Goal: Find specific page/section: Find specific page/section

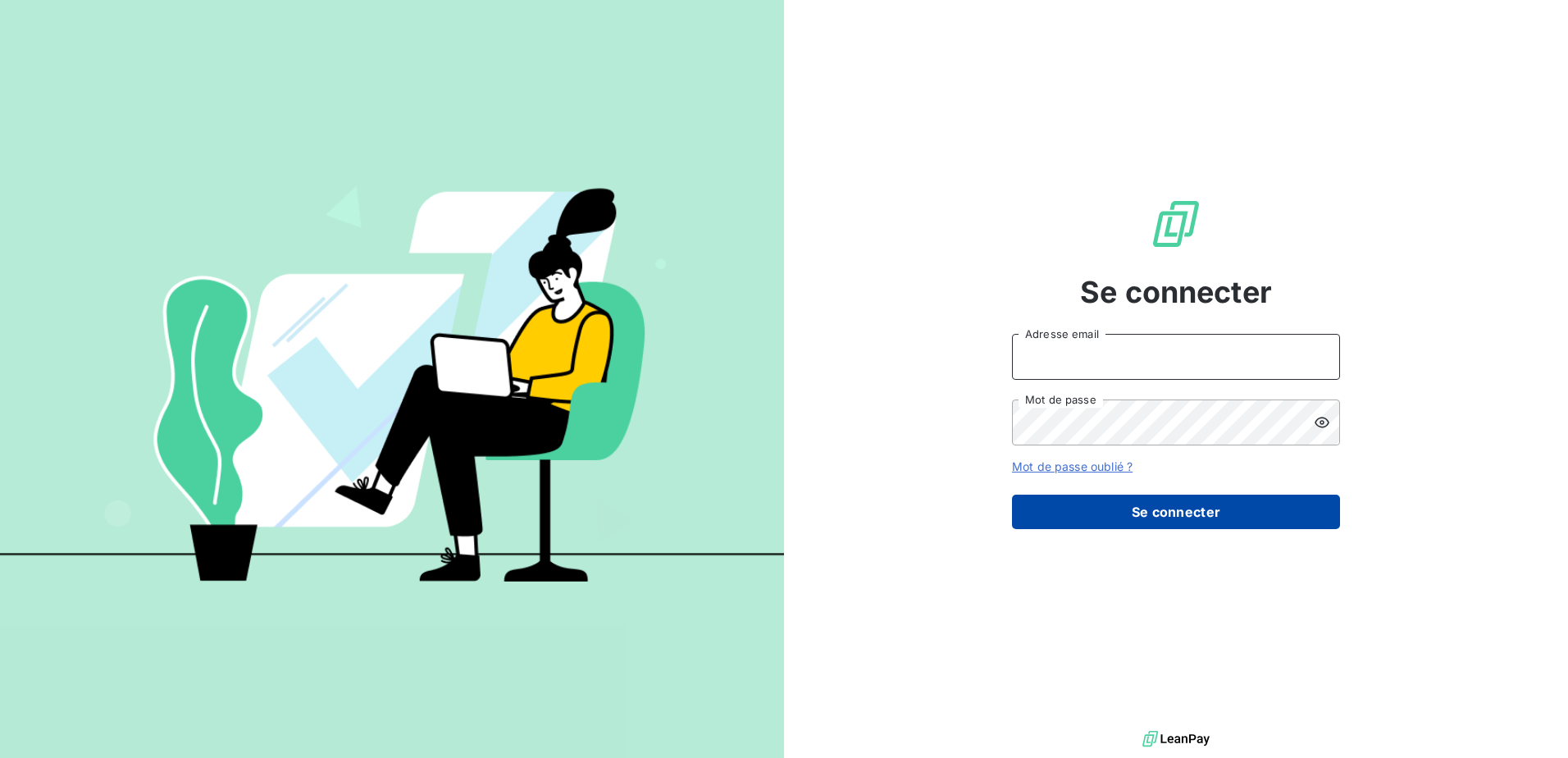
type input "[EMAIL_ADDRESS][DOMAIN_NAME]"
click at [1173, 518] on button "Se connecter" at bounding box center [1176, 512] width 328 height 34
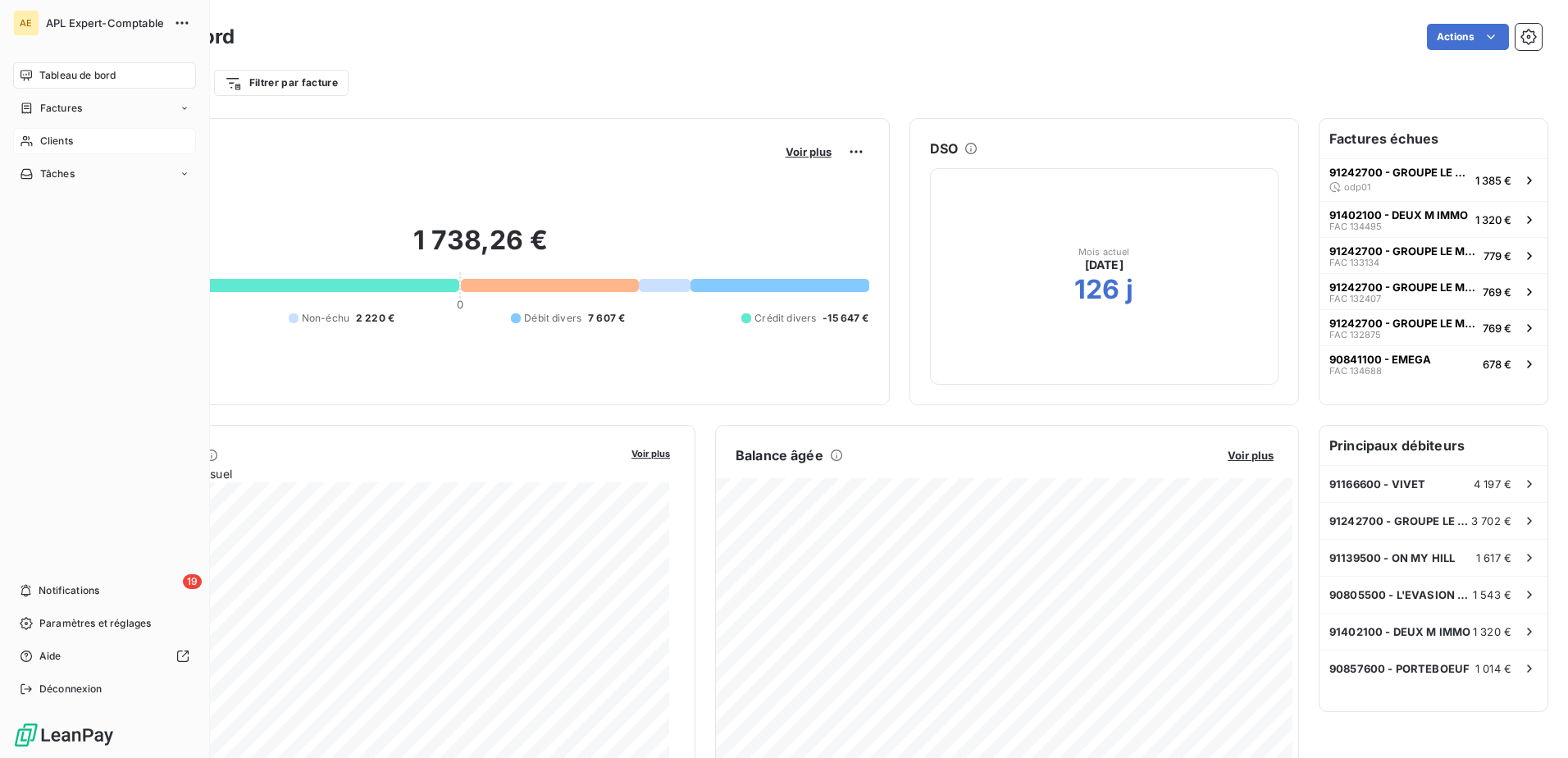
click at [29, 139] on icon at bounding box center [26, 141] width 14 height 13
click at [62, 142] on span "Clients" at bounding box center [56, 141] width 33 height 15
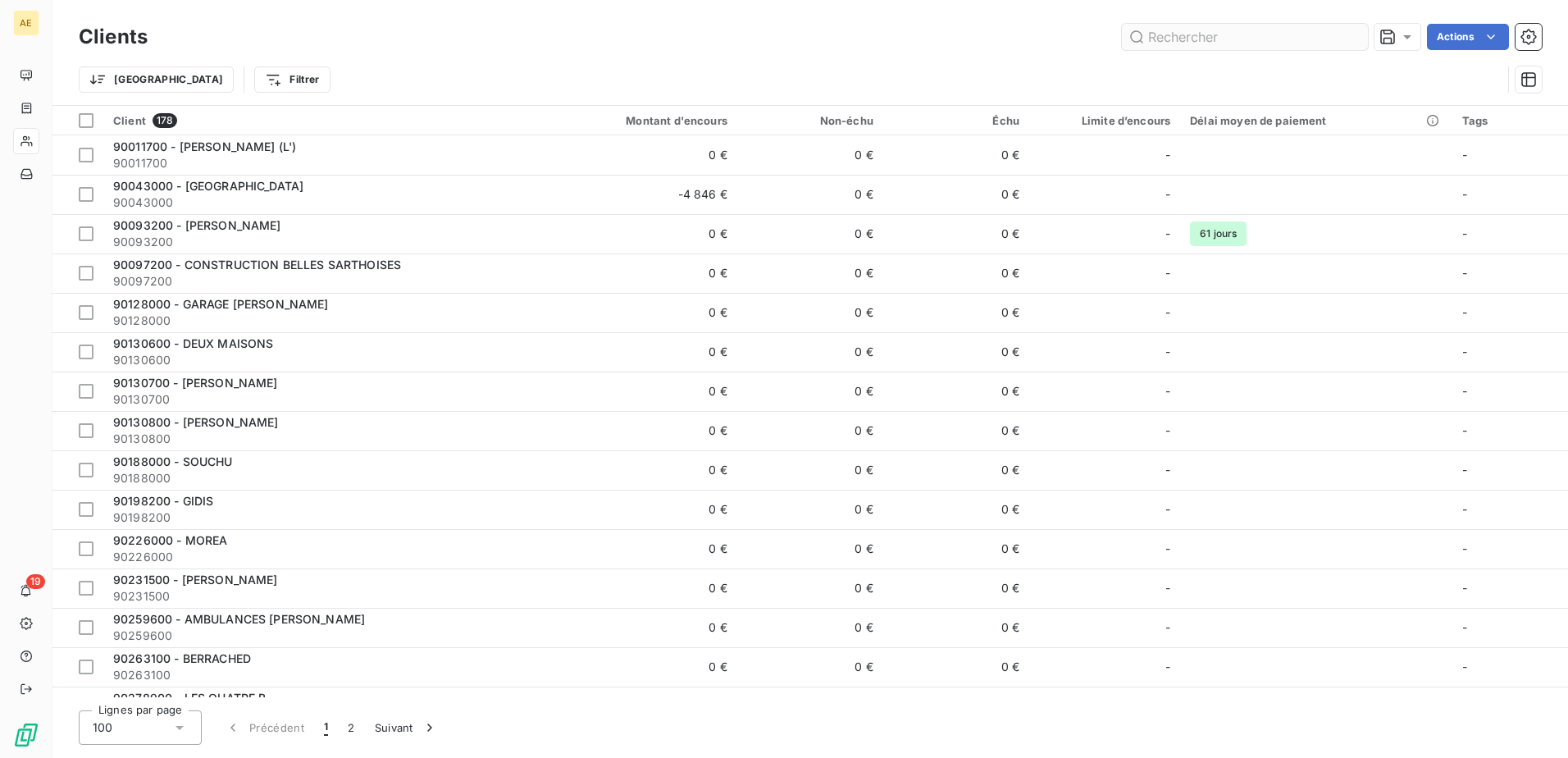
click at [1214, 39] on input "text" at bounding box center [1245, 36] width 246 height 26
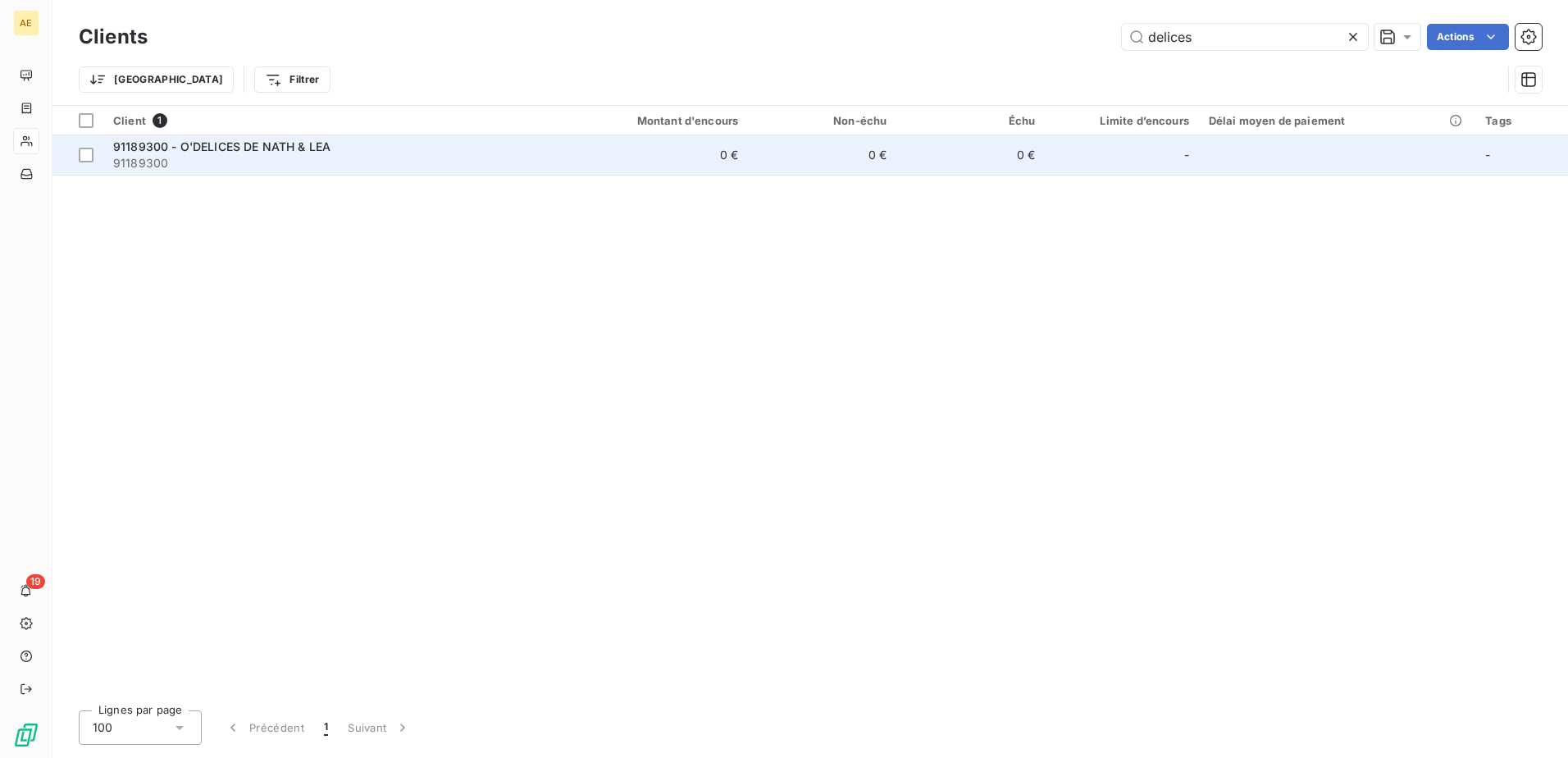
type input "delices"
click at [284, 149] on span "91189300 - O'DELICES DE NATH & LEA" at bounding box center [222, 146] width 218 height 14
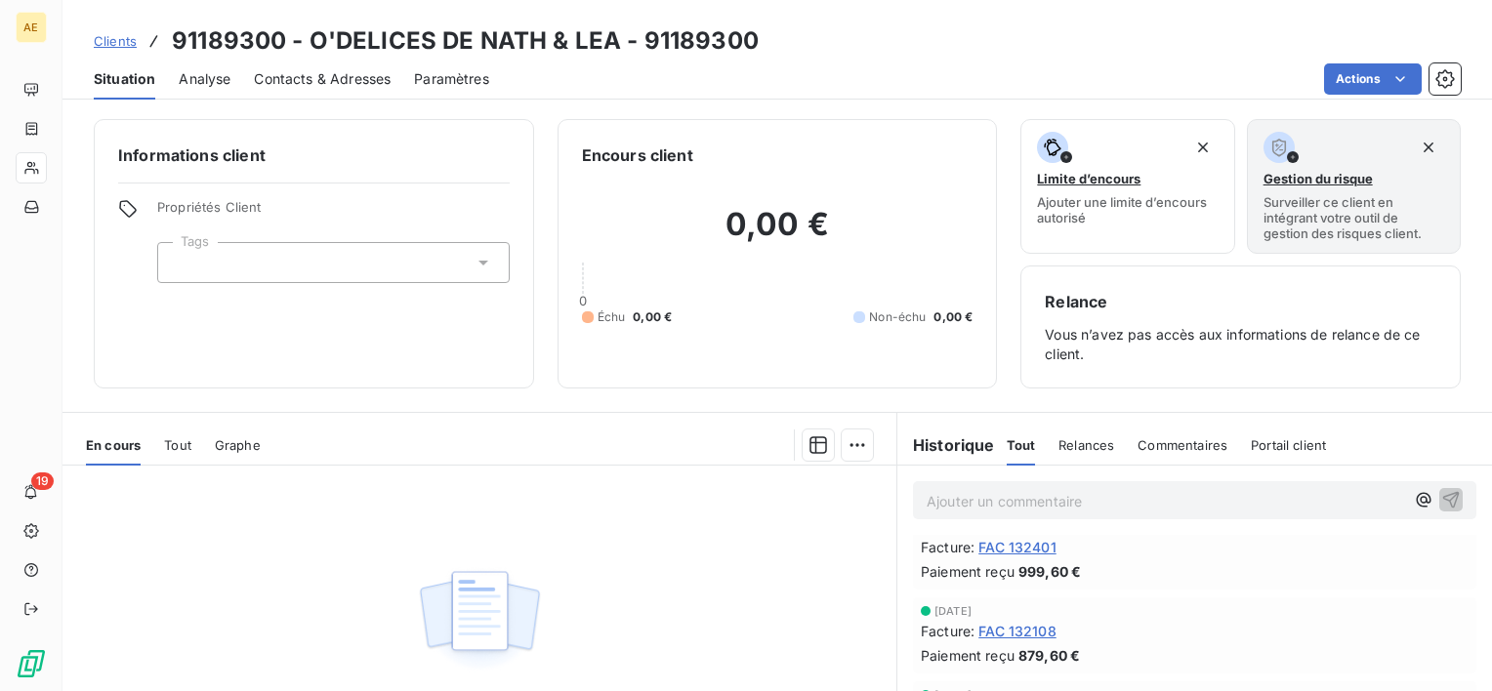
scroll to position [586, 0]
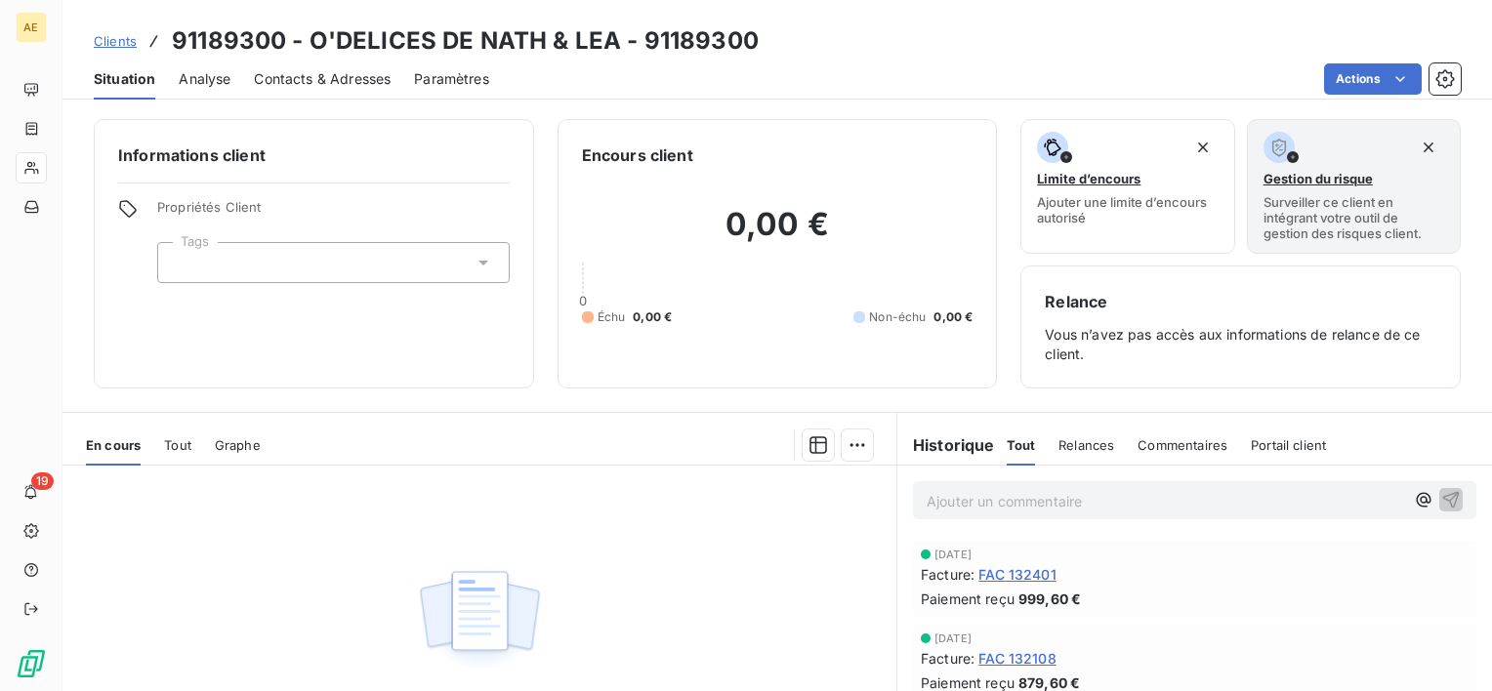
click at [1013, 574] on span "FAC 132401" at bounding box center [1017, 574] width 78 height 21
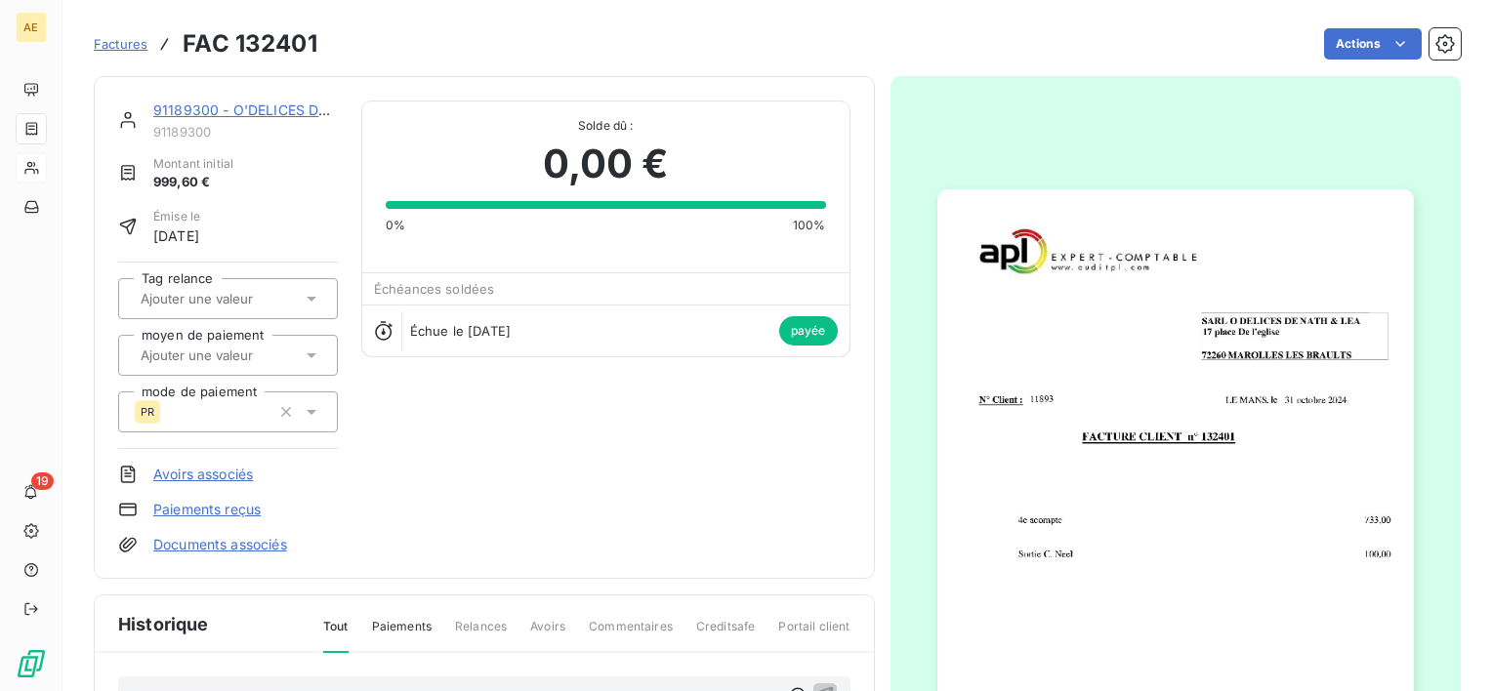
click at [122, 40] on span "Factures" at bounding box center [121, 44] width 54 height 16
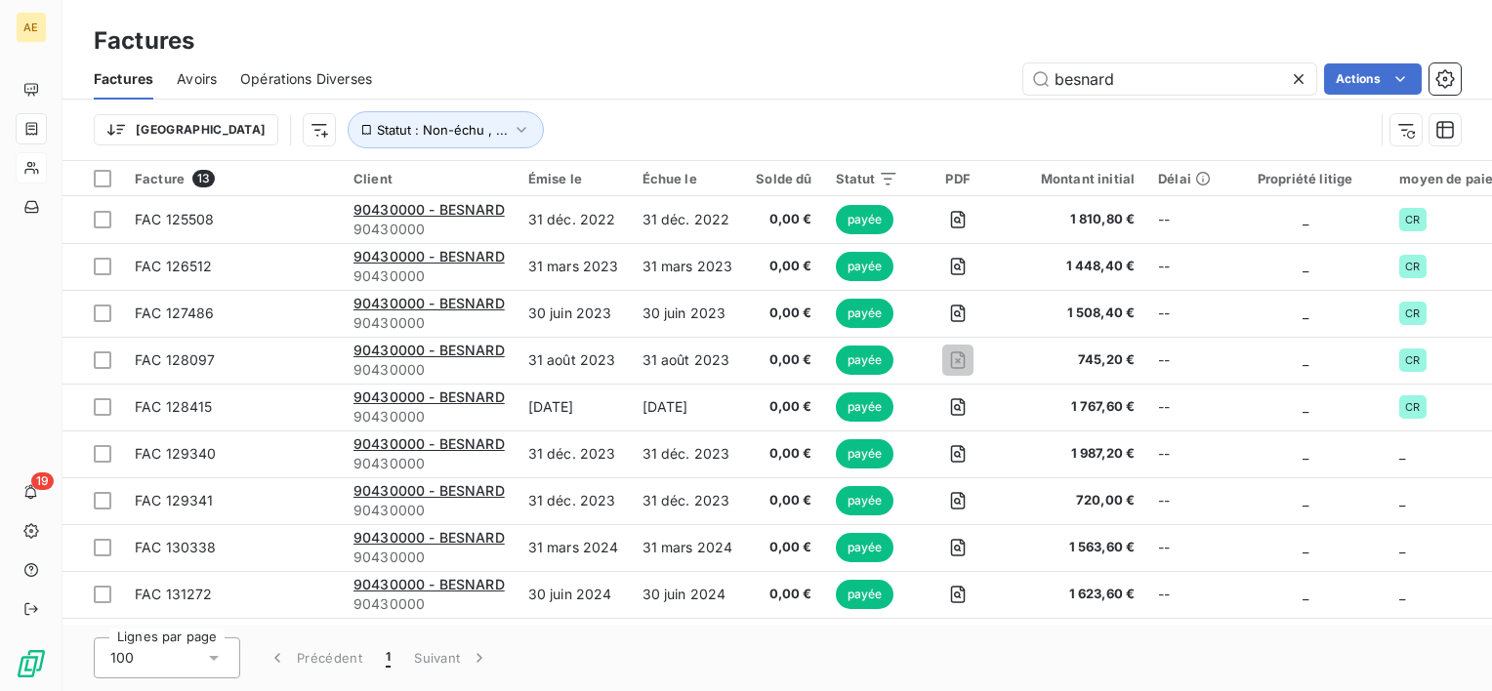
drag, startPoint x: 1158, startPoint y: 80, endPoint x: 875, endPoint y: 77, distance: 283.2
click at [875, 77] on div "besnard Actions" at bounding box center [927, 78] width 1065 height 31
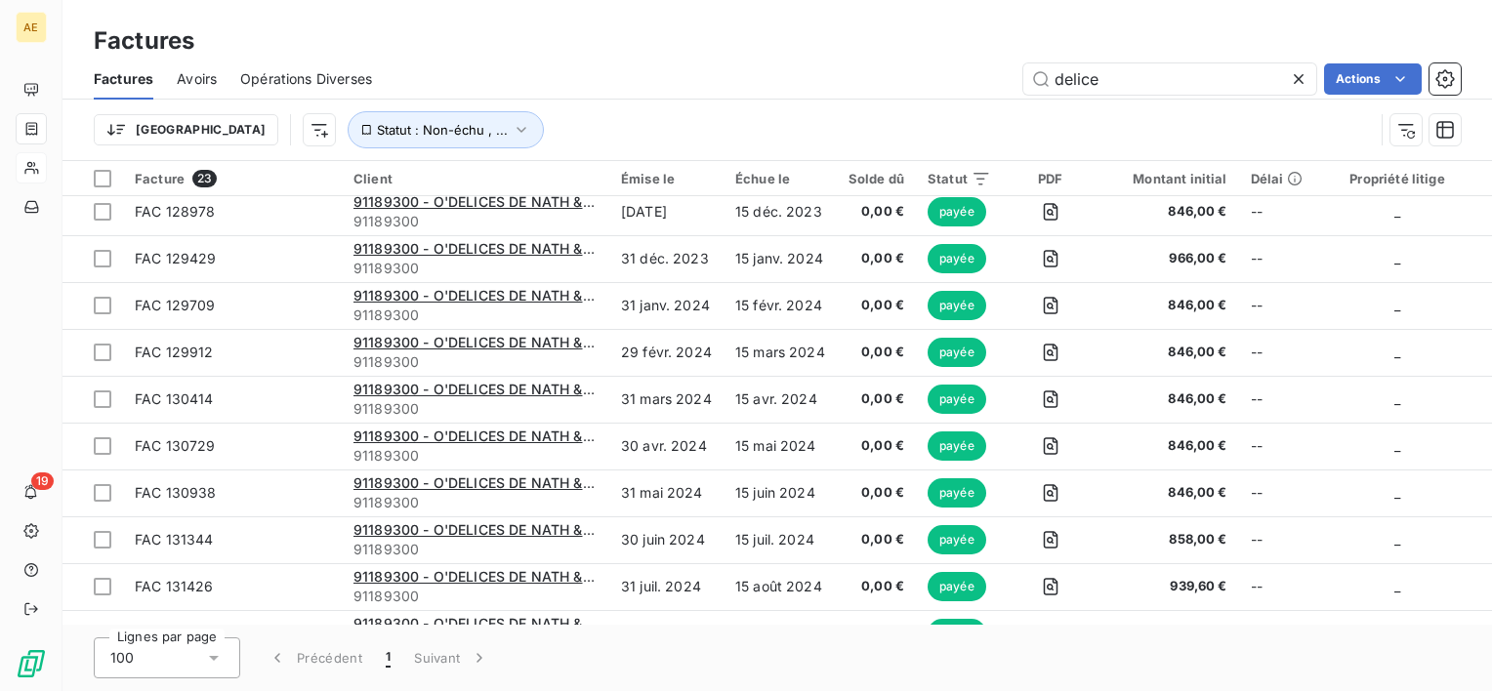
scroll to position [391, 0]
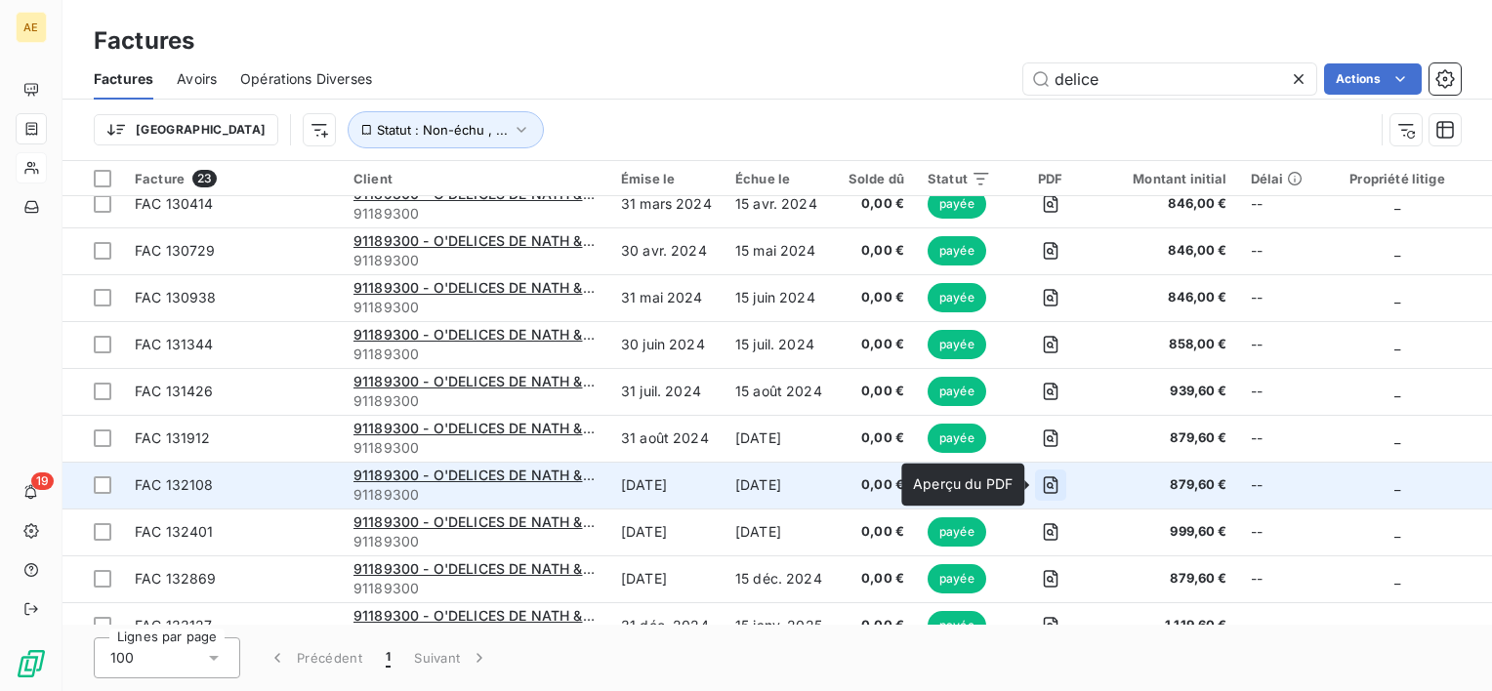
type input "delice"
click at [1053, 480] on icon "button" at bounding box center [1051, 486] width 20 height 20
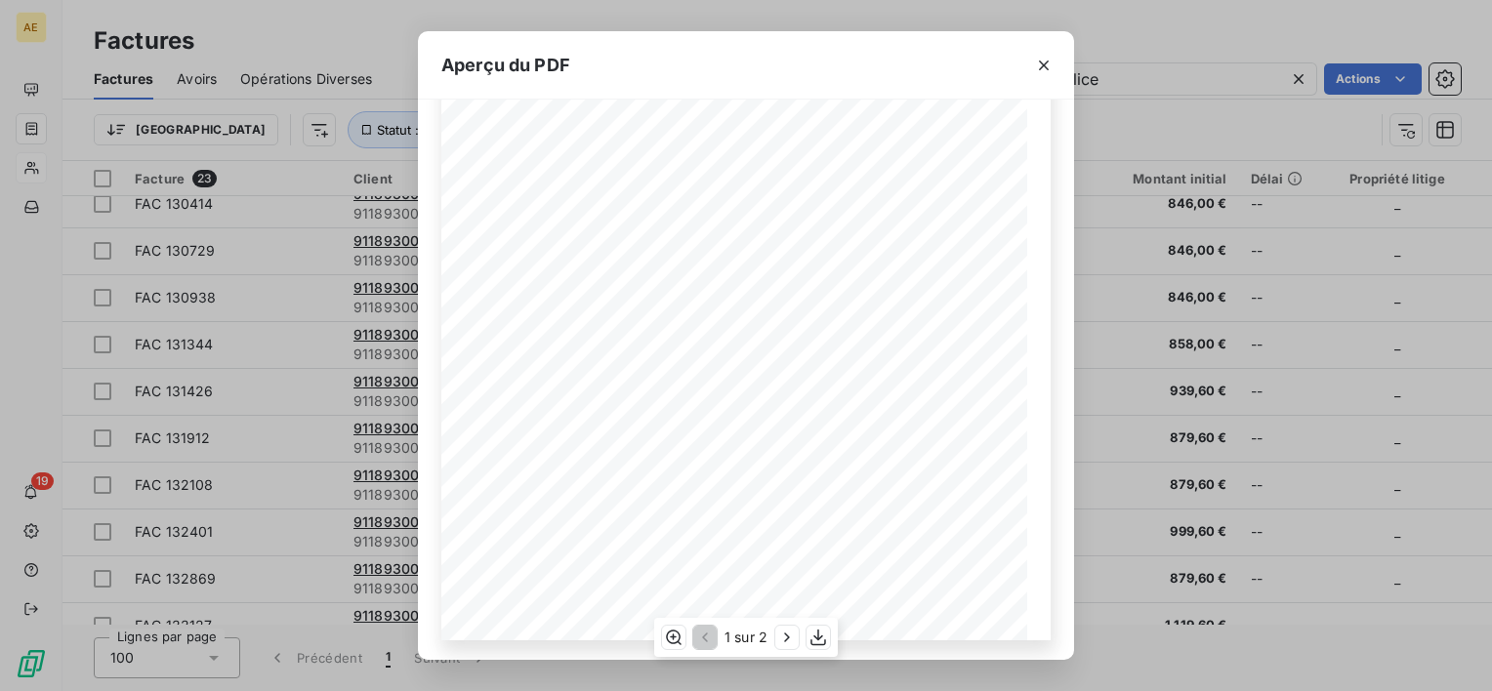
scroll to position [334, 0]
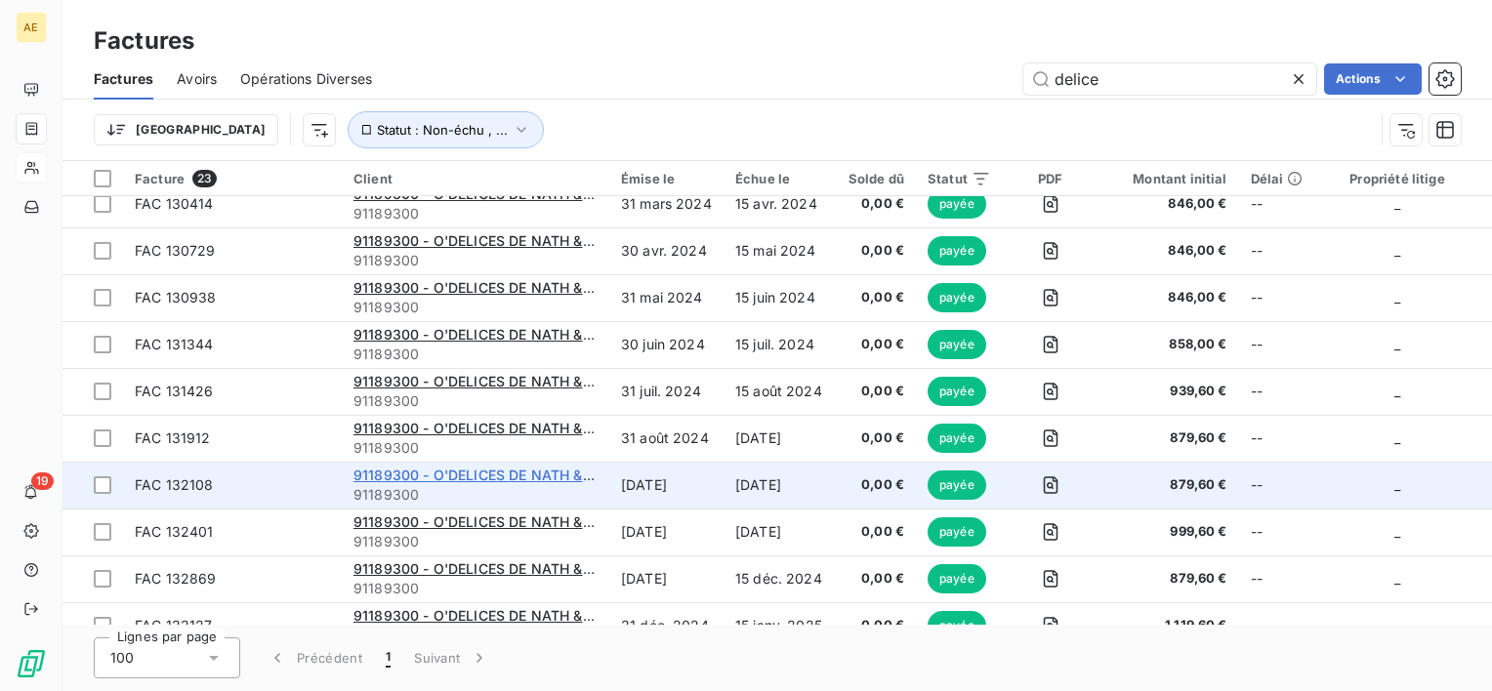
click at [468, 475] on span "91189300 - O'DELICES DE NATH & LEA" at bounding box center [482, 475] width 259 height 17
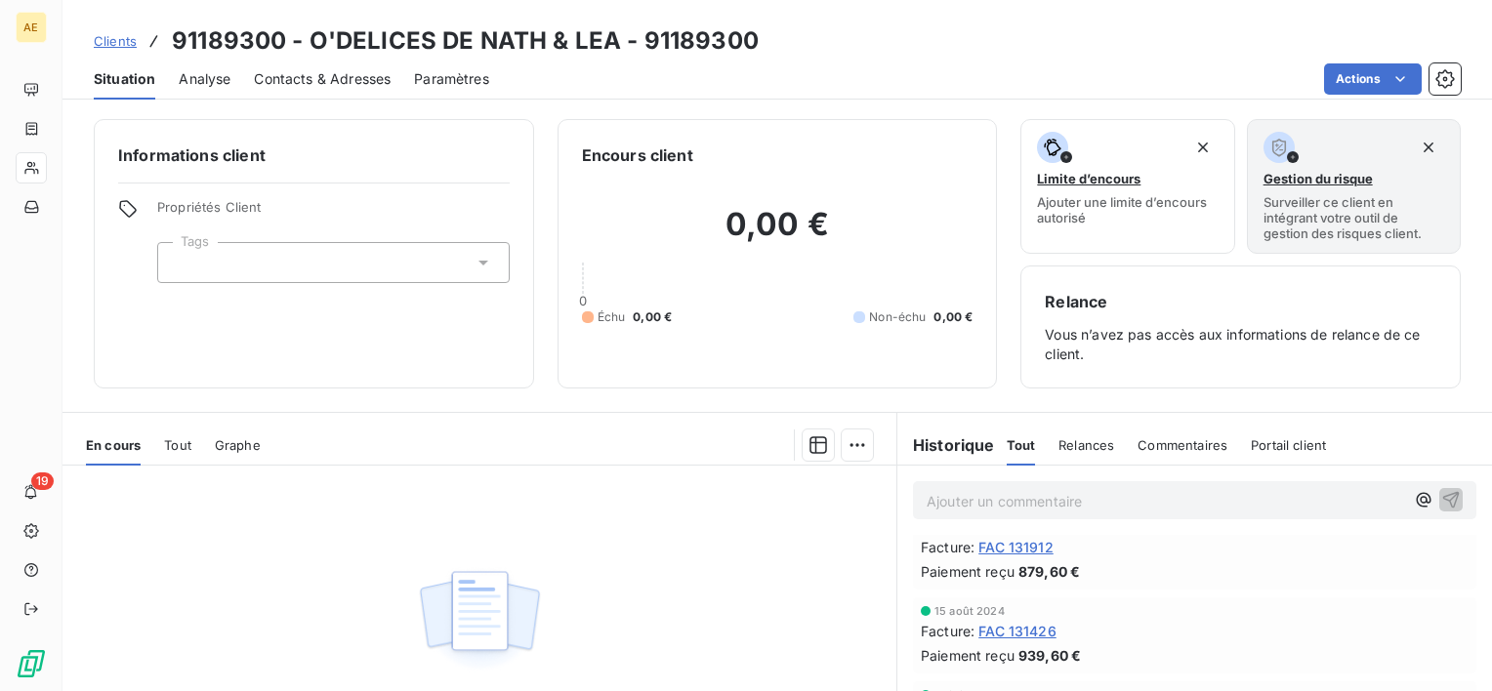
scroll to position [586, 0]
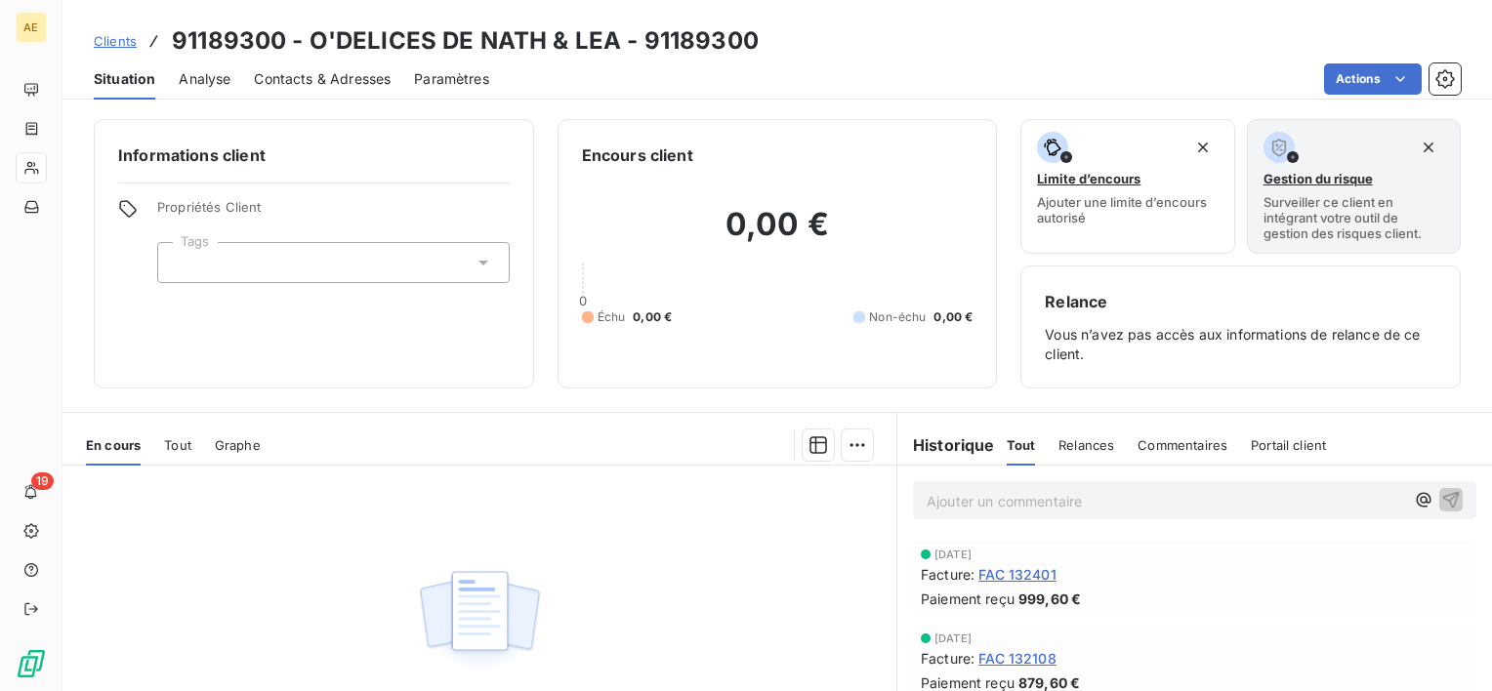
click at [1006, 652] on span "FAC 132108" at bounding box center [1017, 658] width 78 height 21
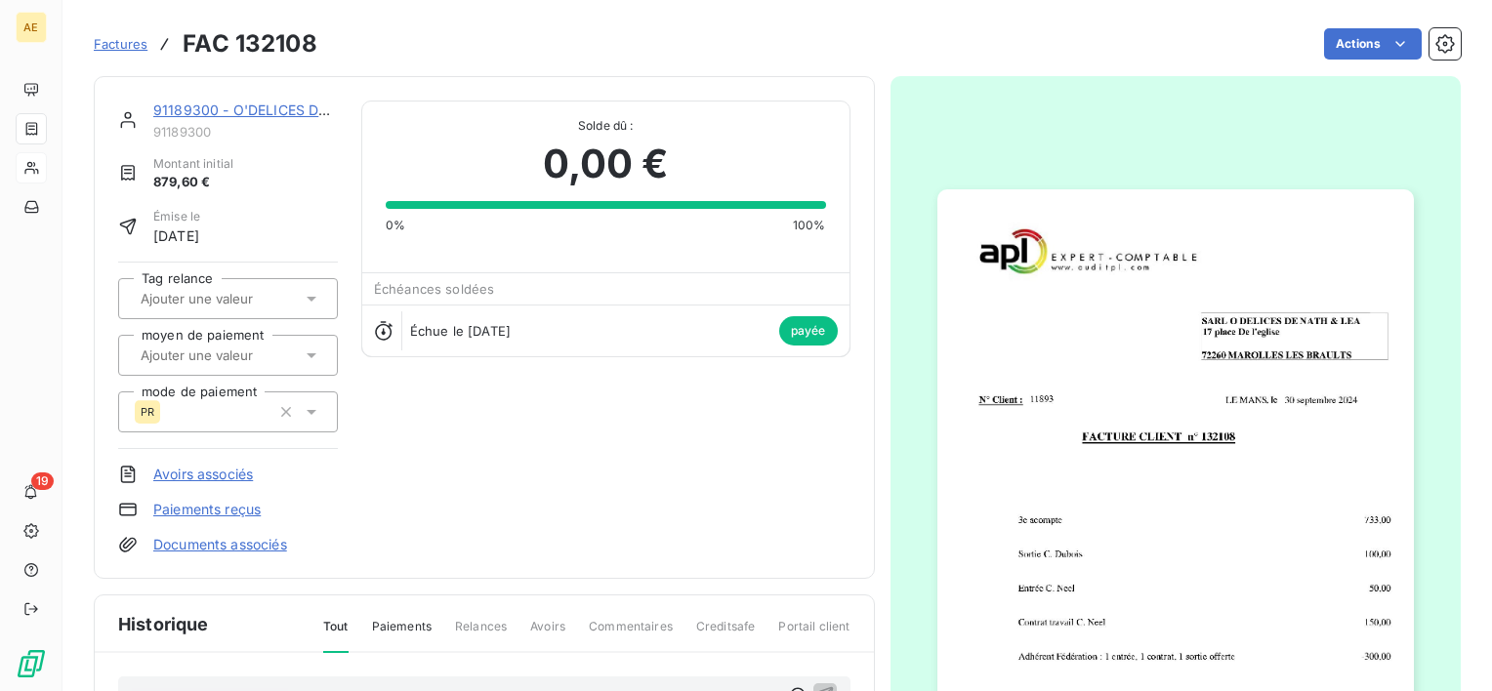
click at [1220, 262] on img "button" at bounding box center [1175, 525] width 476 height 673
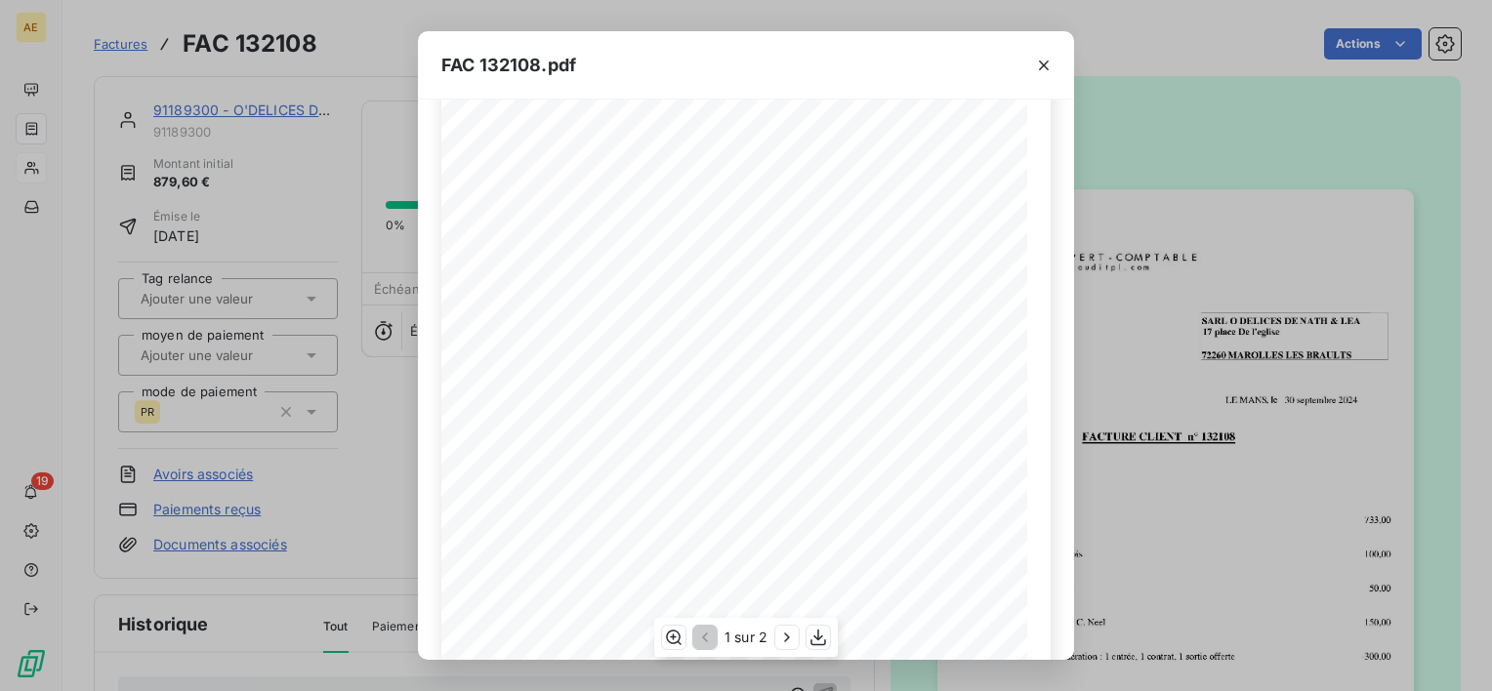
scroll to position [334, 0]
click at [814, 634] on icon "button" at bounding box center [818, 638] width 20 height 20
click at [1043, 58] on icon "button" at bounding box center [1044, 66] width 20 height 20
